Goal: Navigation & Orientation: Find specific page/section

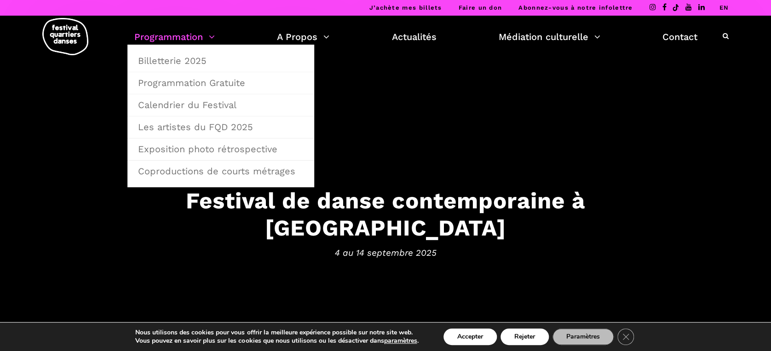
click at [183, 38] on link "Programmation" at bounding box center [174, 37] width 81 height 16
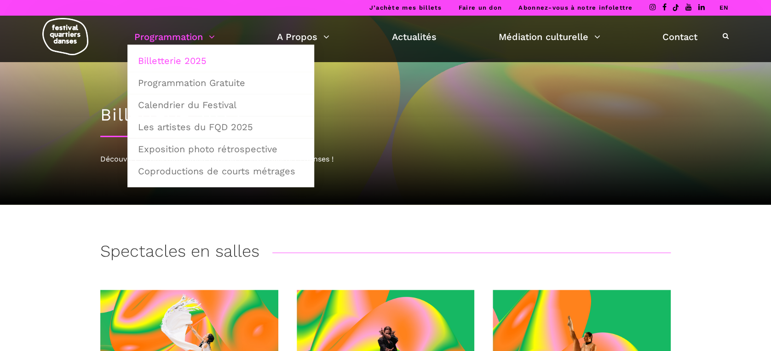
click at [191, 83] on link "Programmation Gratuite" at bounding box center [221, 82] width 177 height 21
